Goal: Find specific page/section

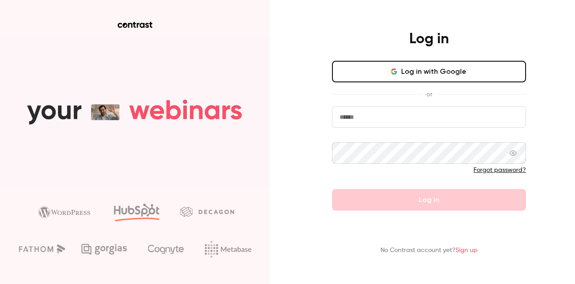
click at [363, 116] on input "email" at bounding box center [429, 117] width 194 height 22
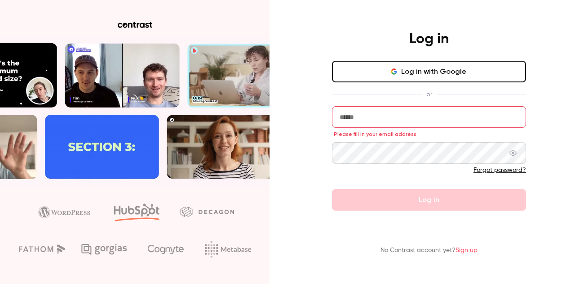
type input "**********"
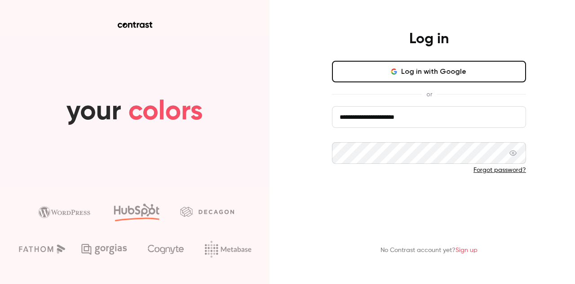
click at [439, 200] on button "Log in" at bounding box center [429, 200] width 194 height 22
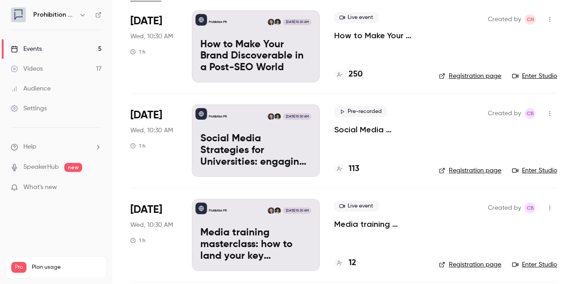
scroll to position [135, 0]
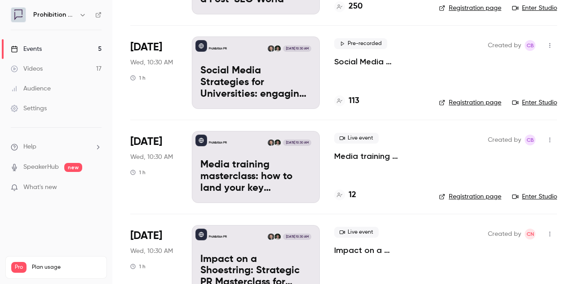
click at [251, 177] on p "Media training masterclass: how to land your key messages in a digital-first wo…" at bounding box center [255, 176] width 111 height 35
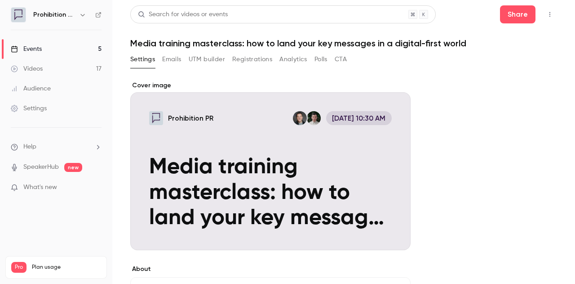
scroll to position [144, 0]
